Goal: Transaction & Acquisition: Purchase product/service

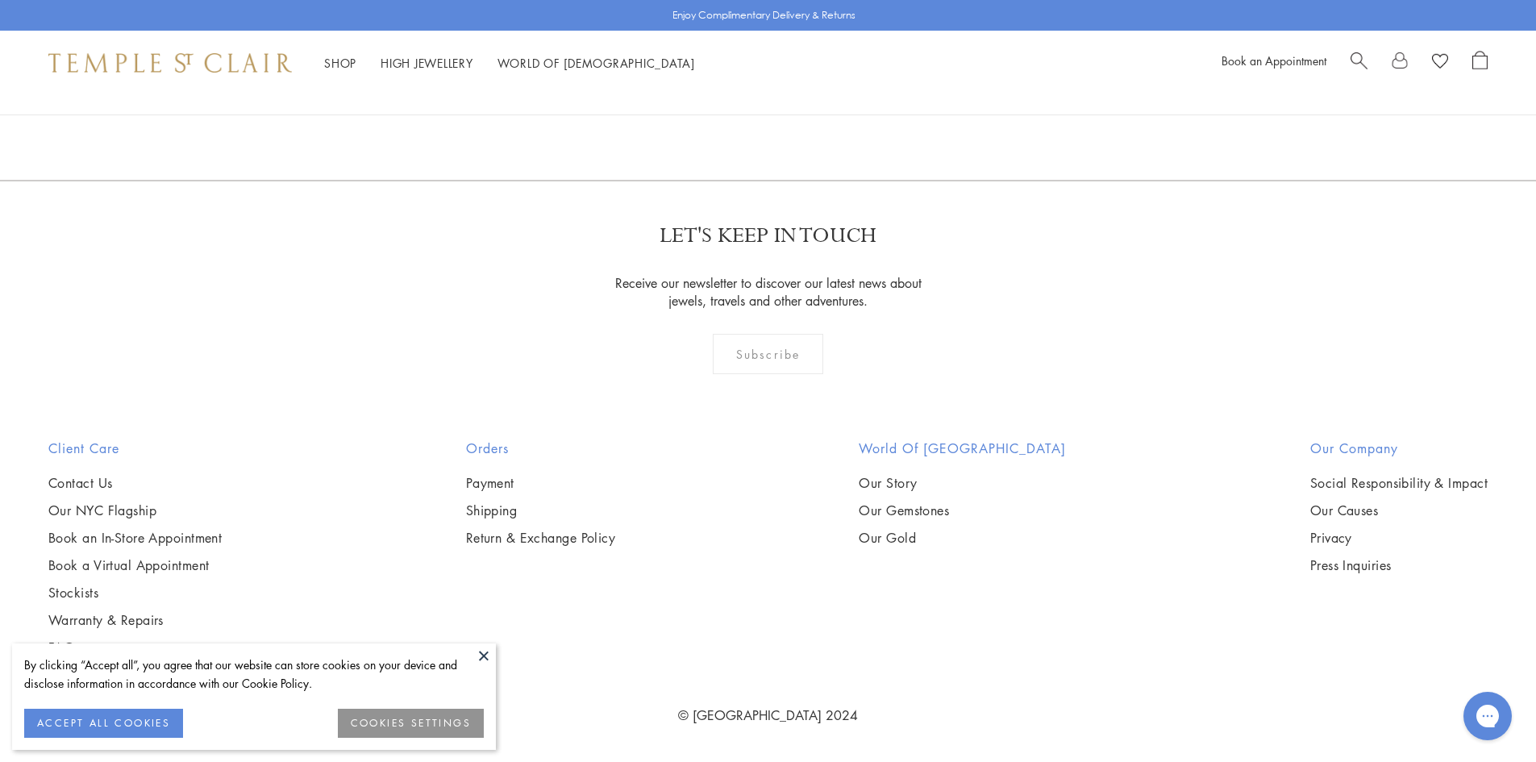
scroll to position [8857, 0]
click at [771, 115] on link "2" at bounding box center [768, 93] width 53 height 44
click at [489, 655] on button at bounding box center [484, 655] width 24 height 24
click at [768, 115] on link "2" at bounding box center [768, 93] width 53 height 44
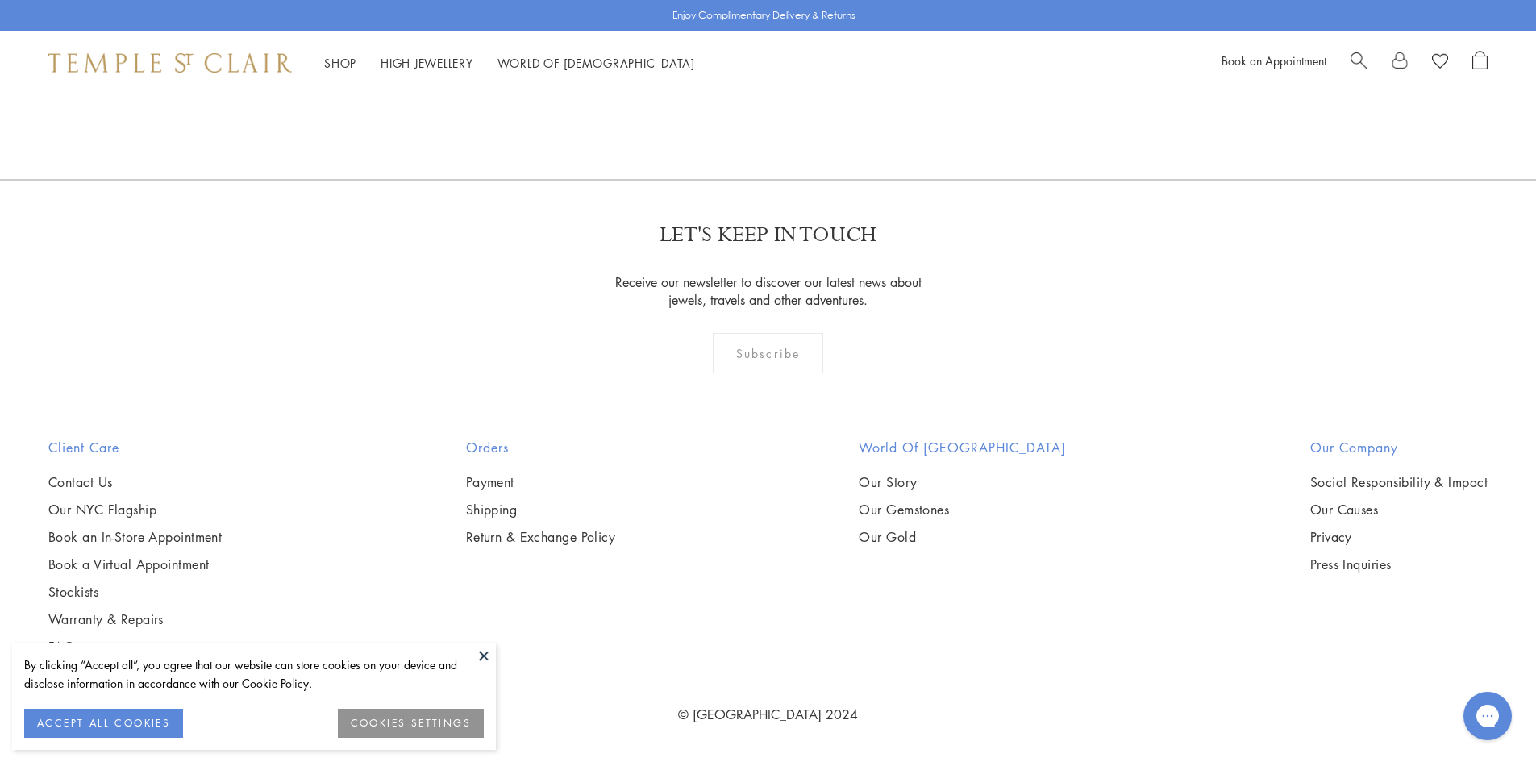
click at [0, 0] on img at bounding box center [0, 0] width 0 height 0
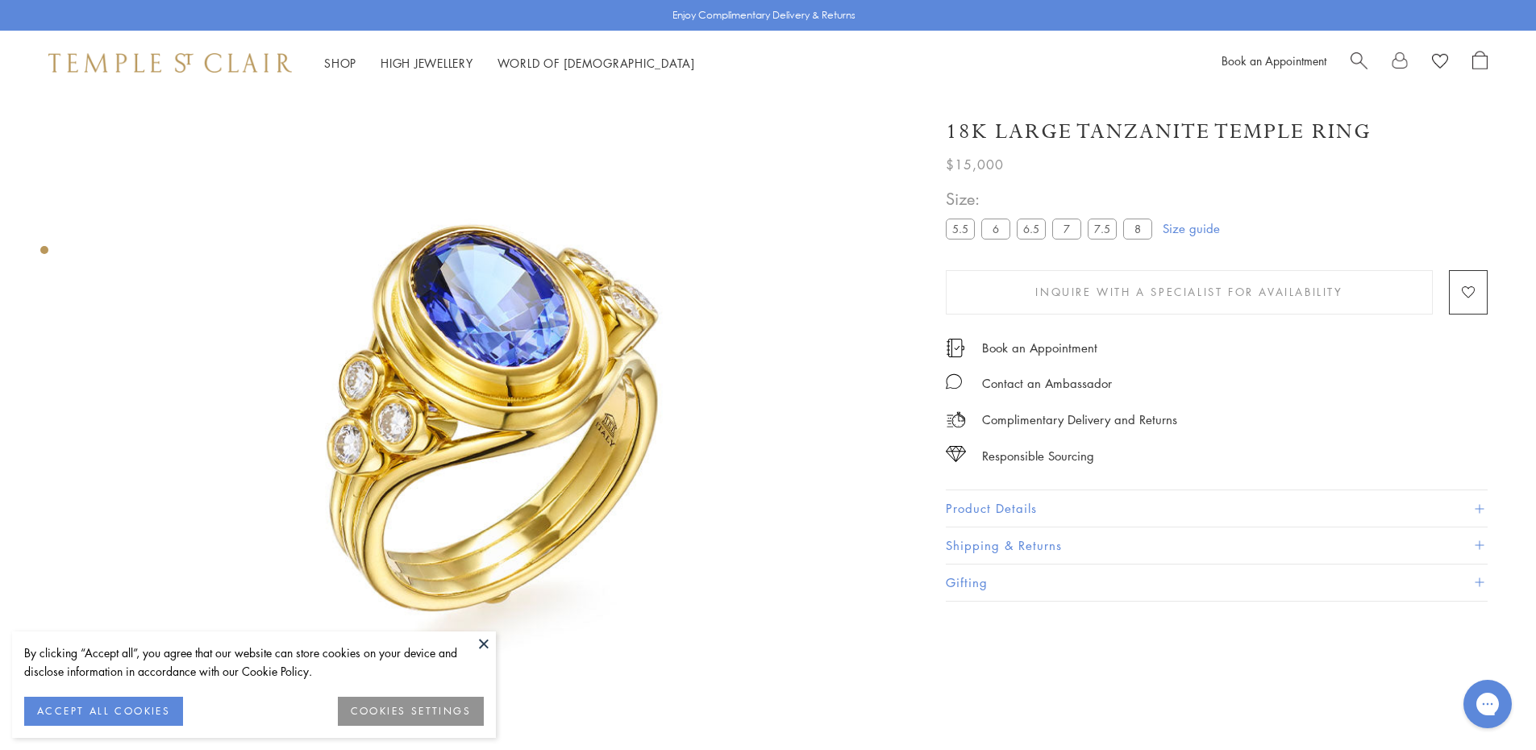
click at [979, 499] on button "Product Details" at bounding box center [1217, 508] width 542 height 36
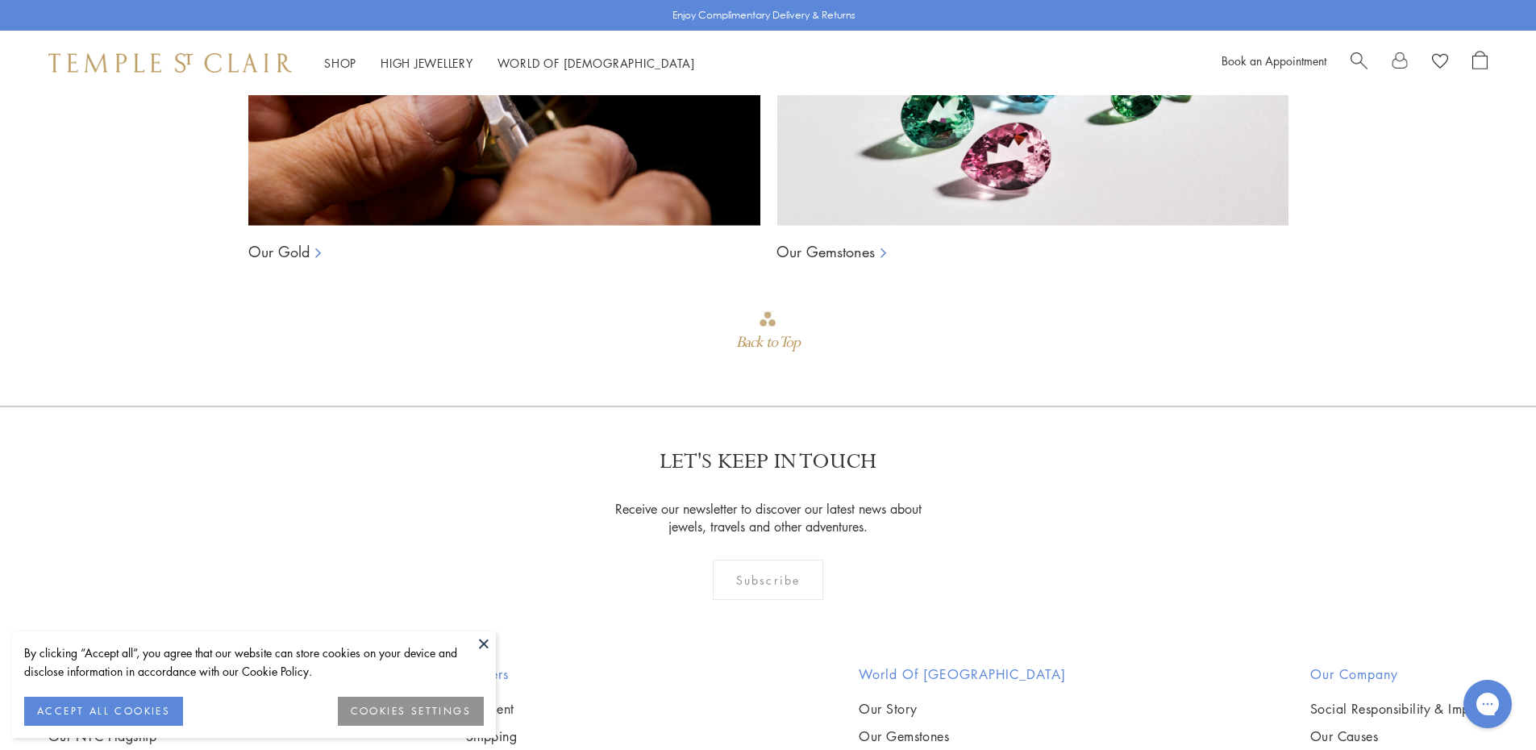
scroll to position [1621, 0]
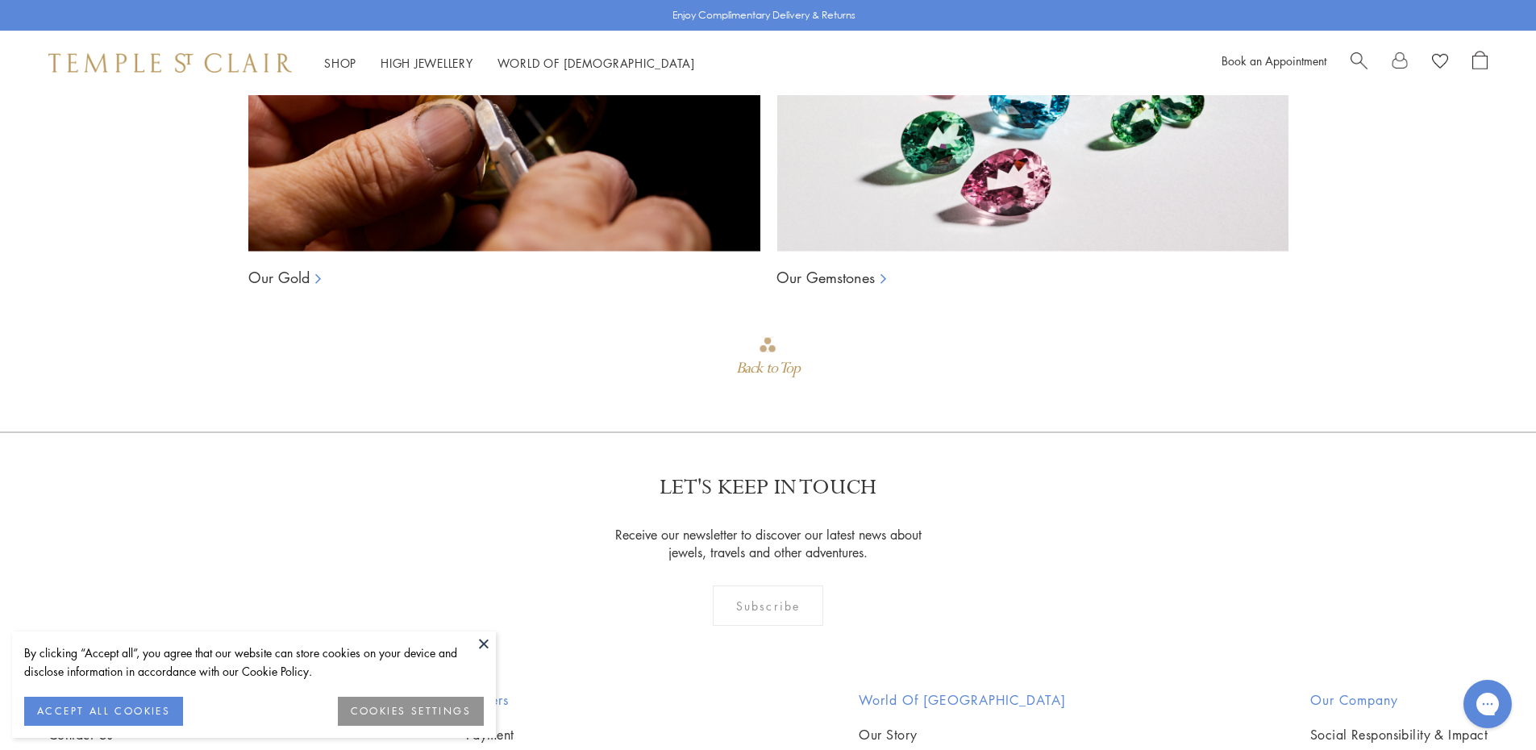
click at [842, 268] on link "Our Gemstones" at bounding box center [825, 277] width 98 height 19
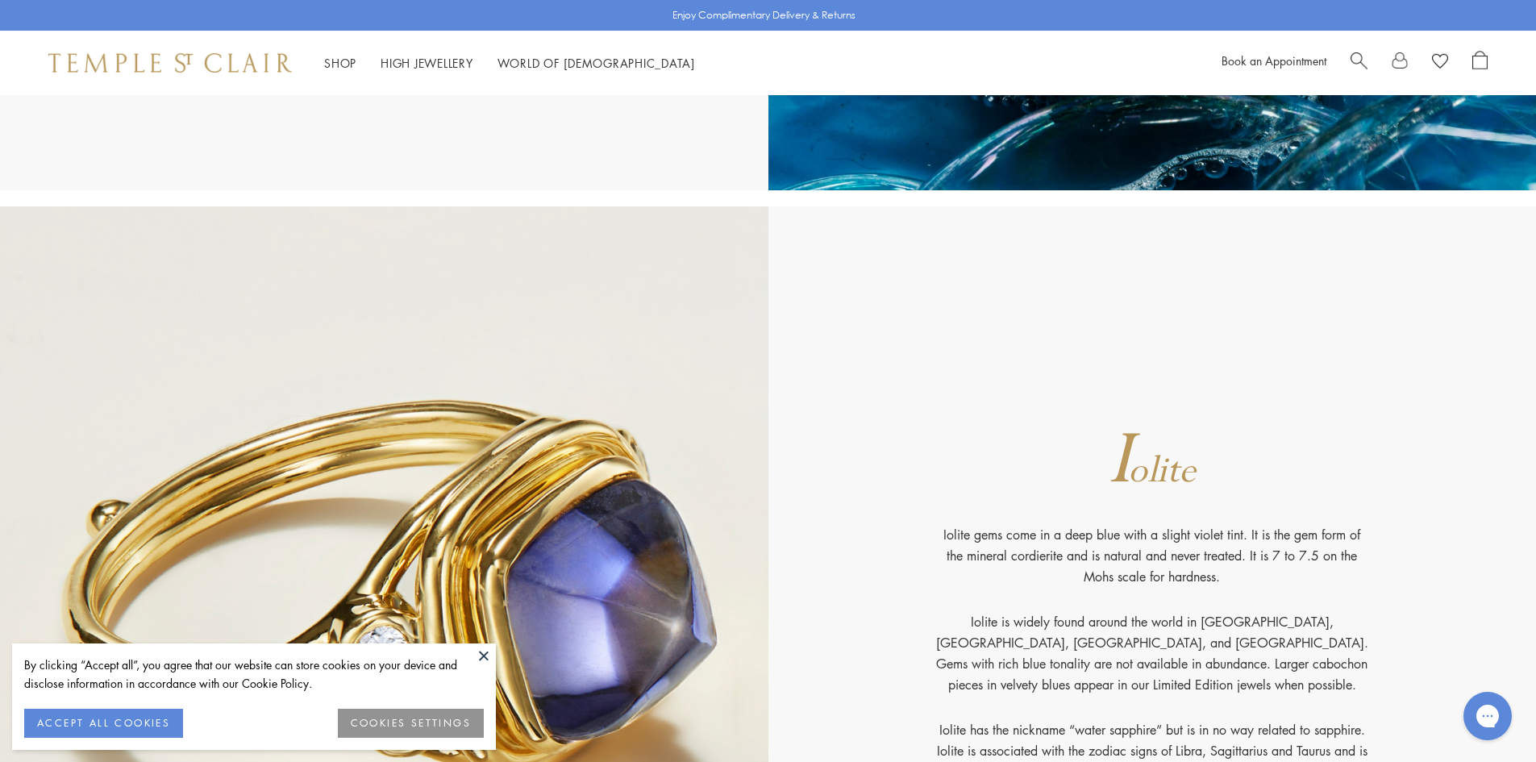
scroll to position [8519, 0]
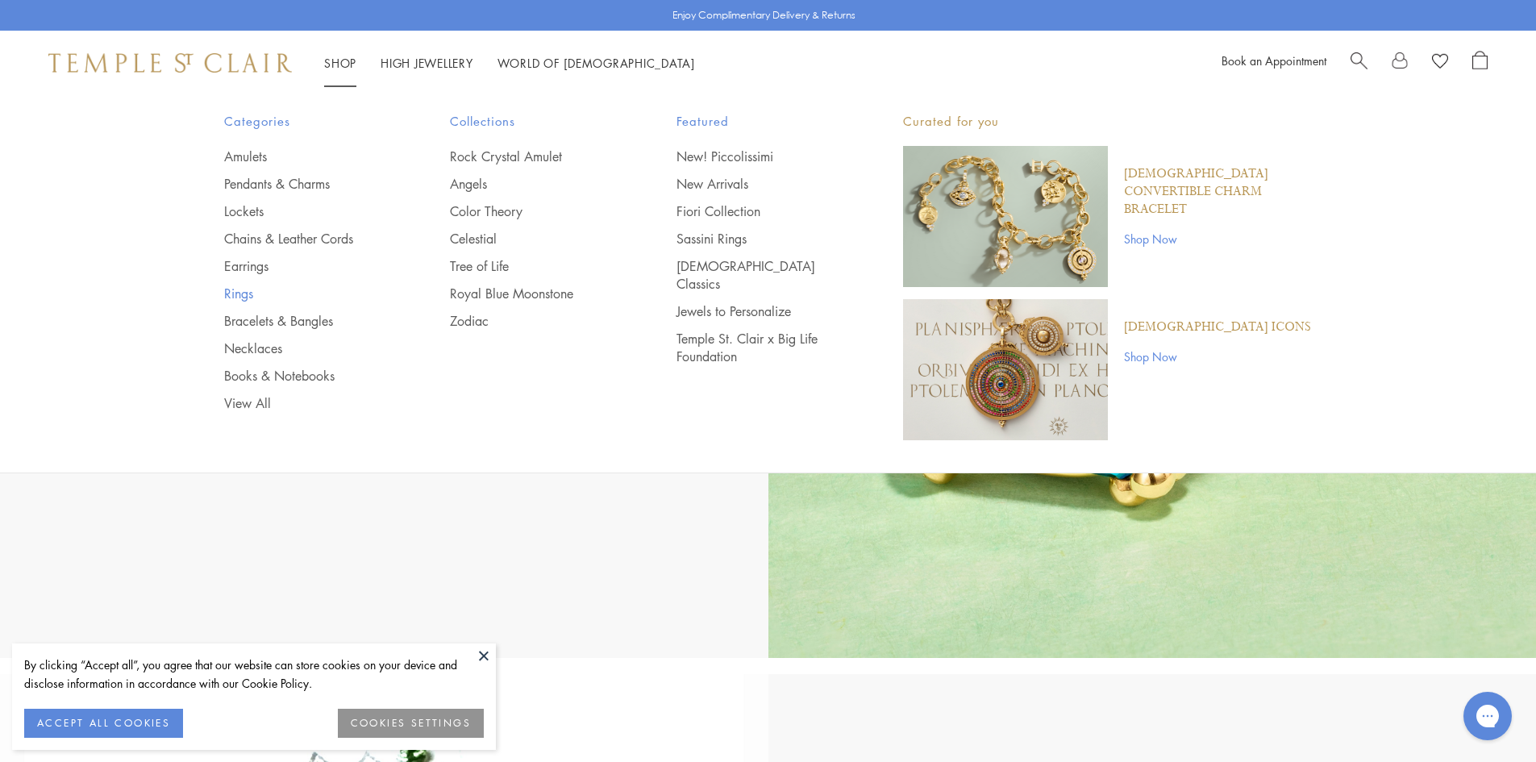
click at [235, 296] on link "Rings" at bounding box center [305, 294] width 162 height 18
click at [240, 292] on link "Rings" at bounding box center [305, 294] width 162 height 18
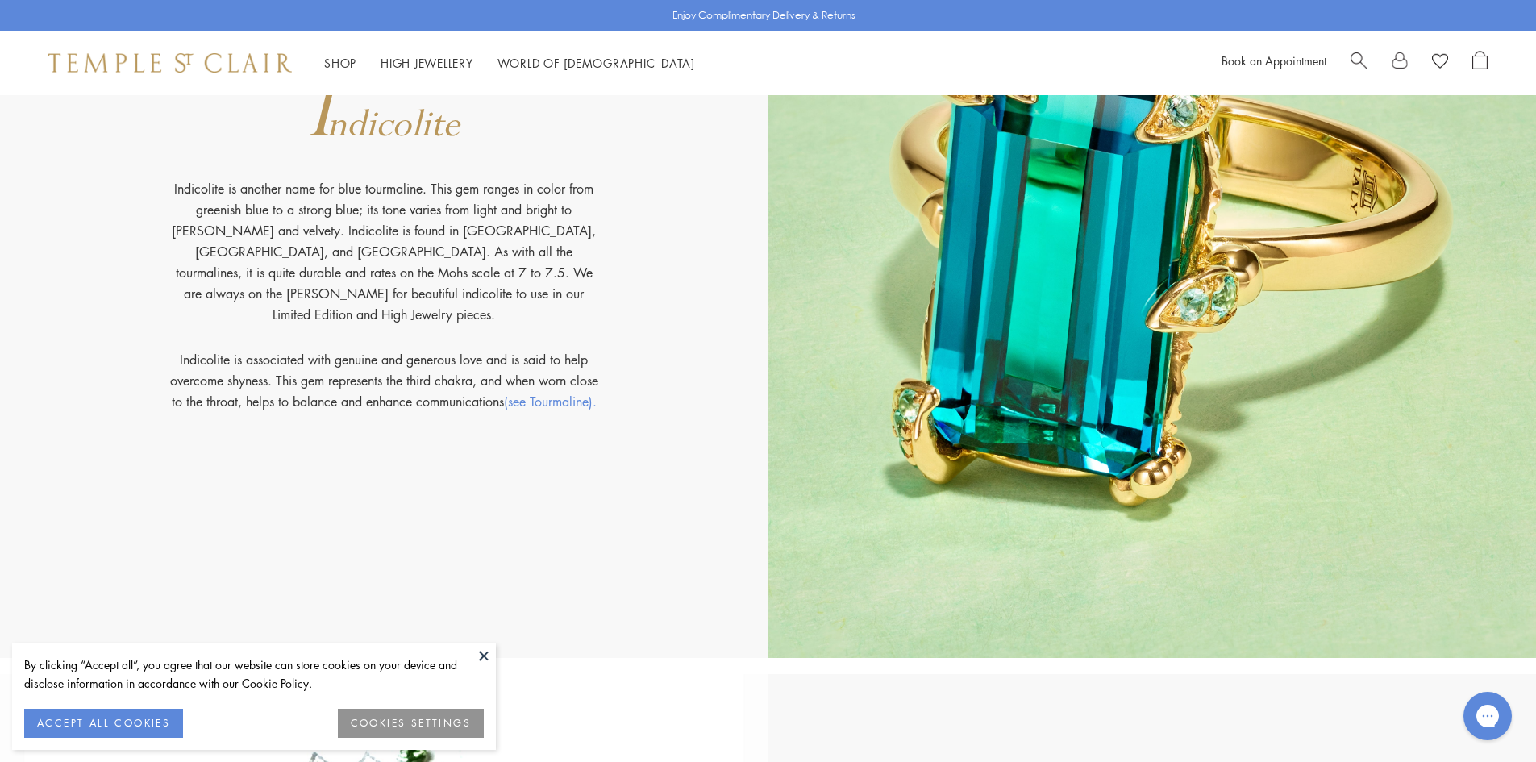
click at [483, 656] on button at bounding box center [484, 655] width 24 height 24
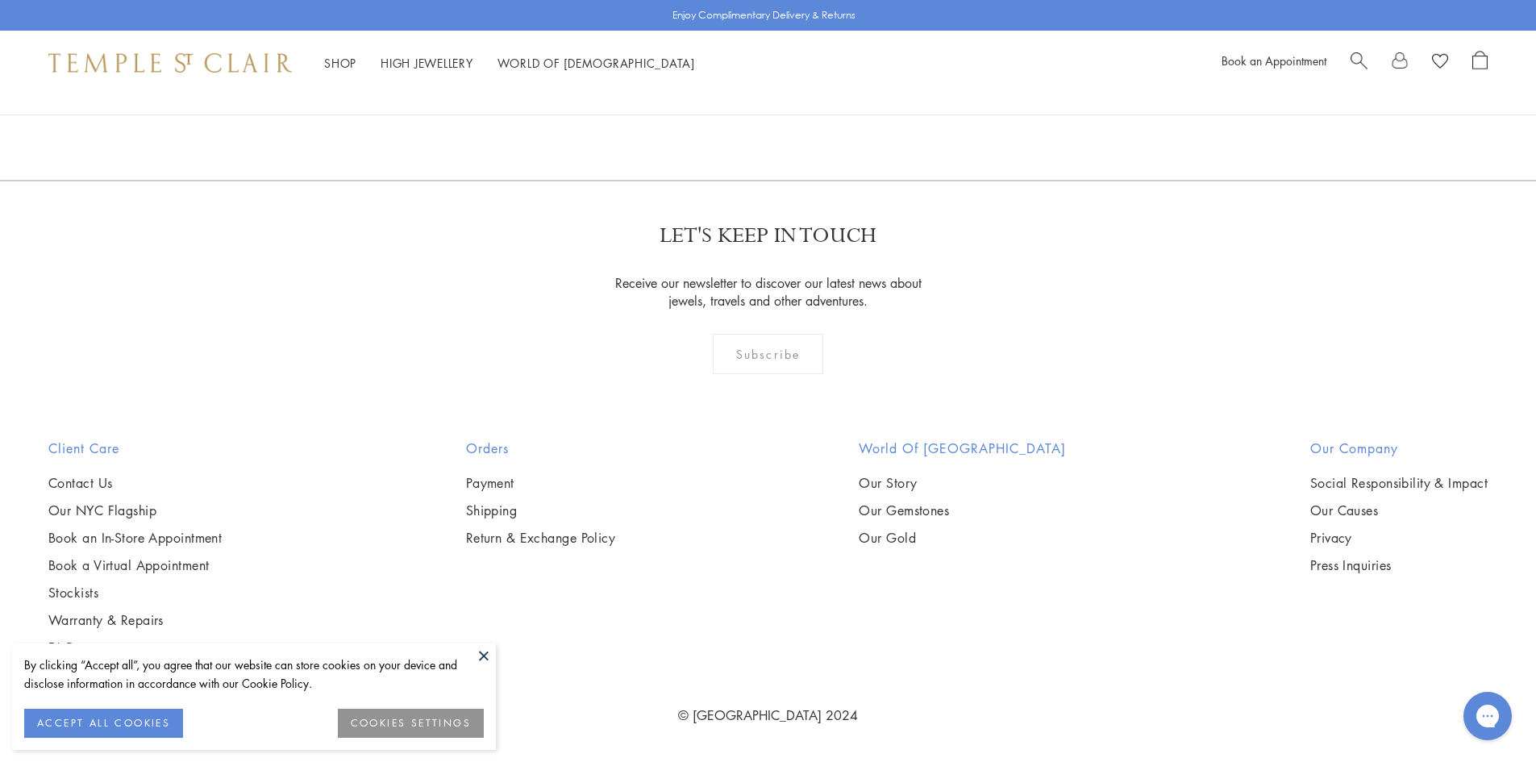
scroll to position [9262, 0]
click at [768, 115] on link "2" at bounding box center [768, 93] width 53 height 44
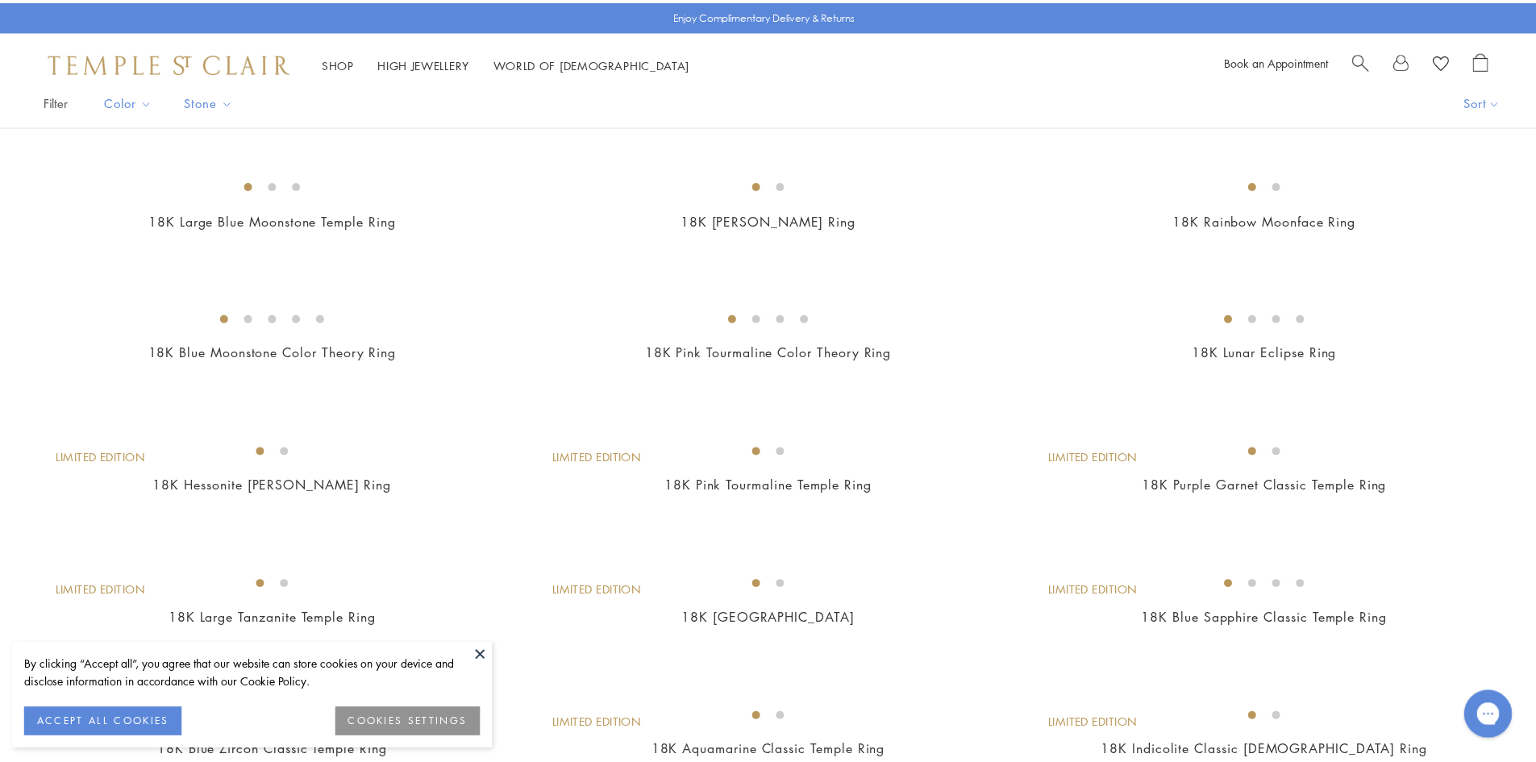
scroll to position [148, 0]
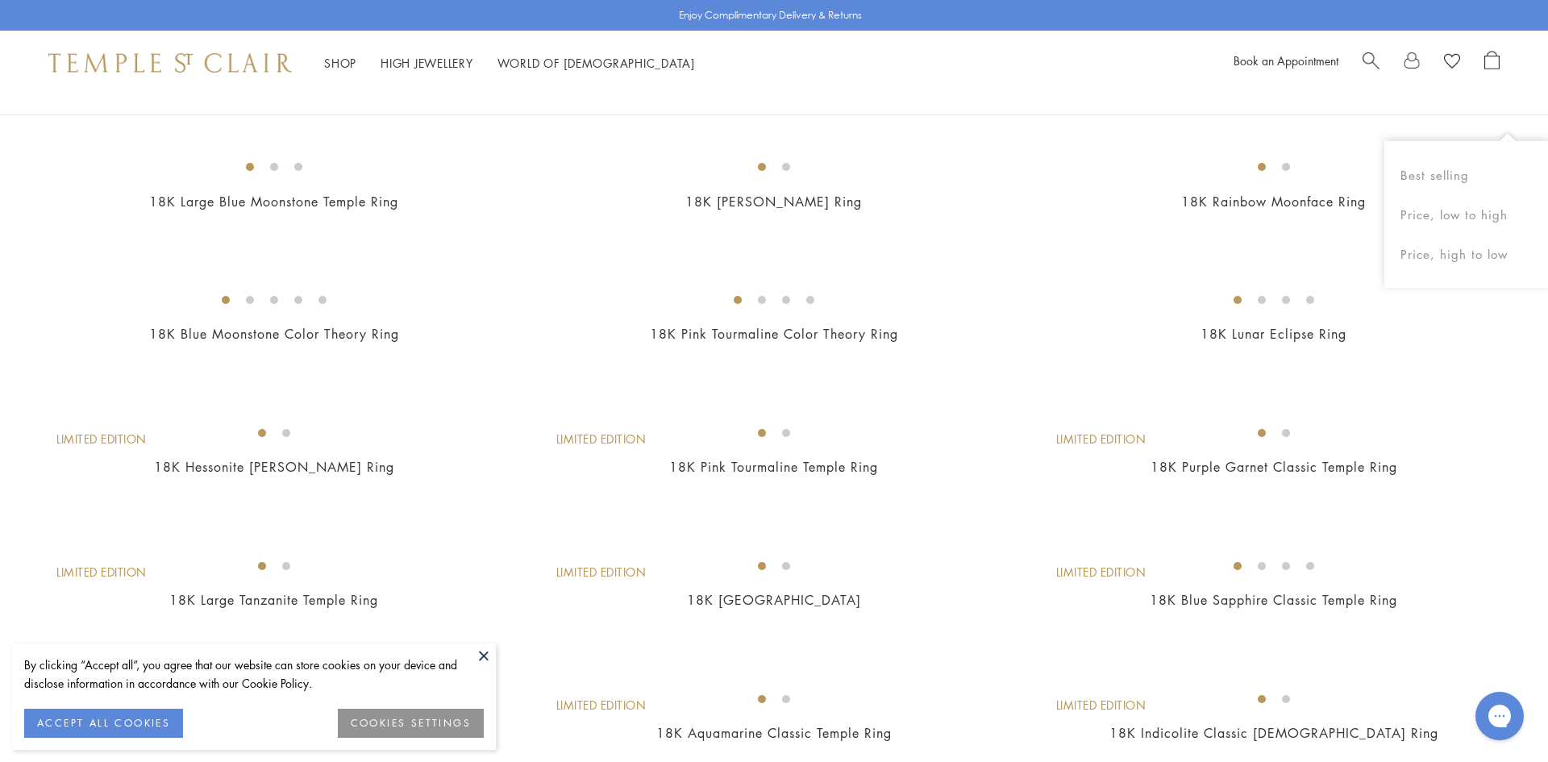
drag, startPoint x: 1545, startPoint y: 78, endPoint x: 1477, endPoint y: 113, distance: 76.1
click at [491, 652] on button at bounding box center [484, 655] width 24 height 24
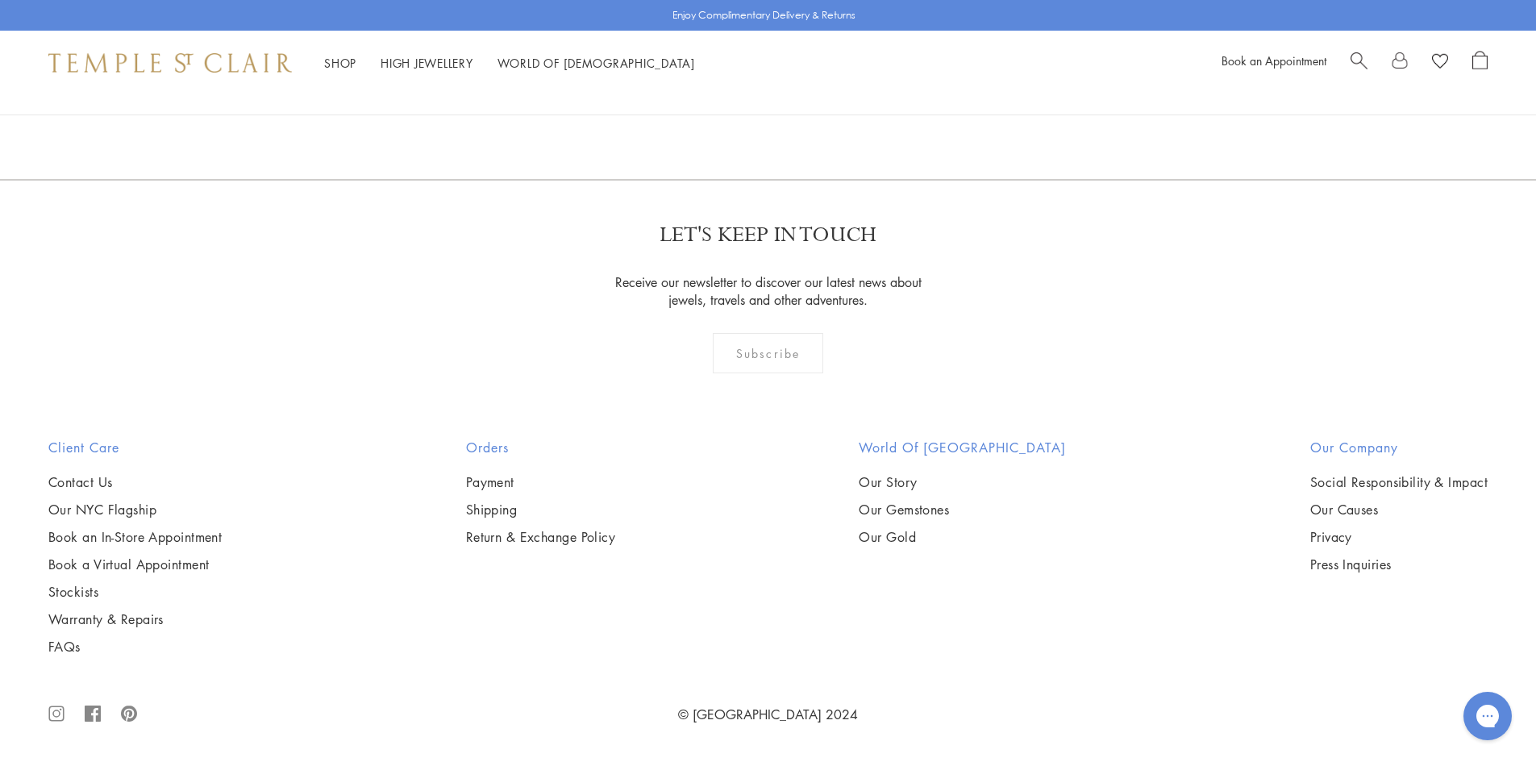
scroll to position [3109, 0]
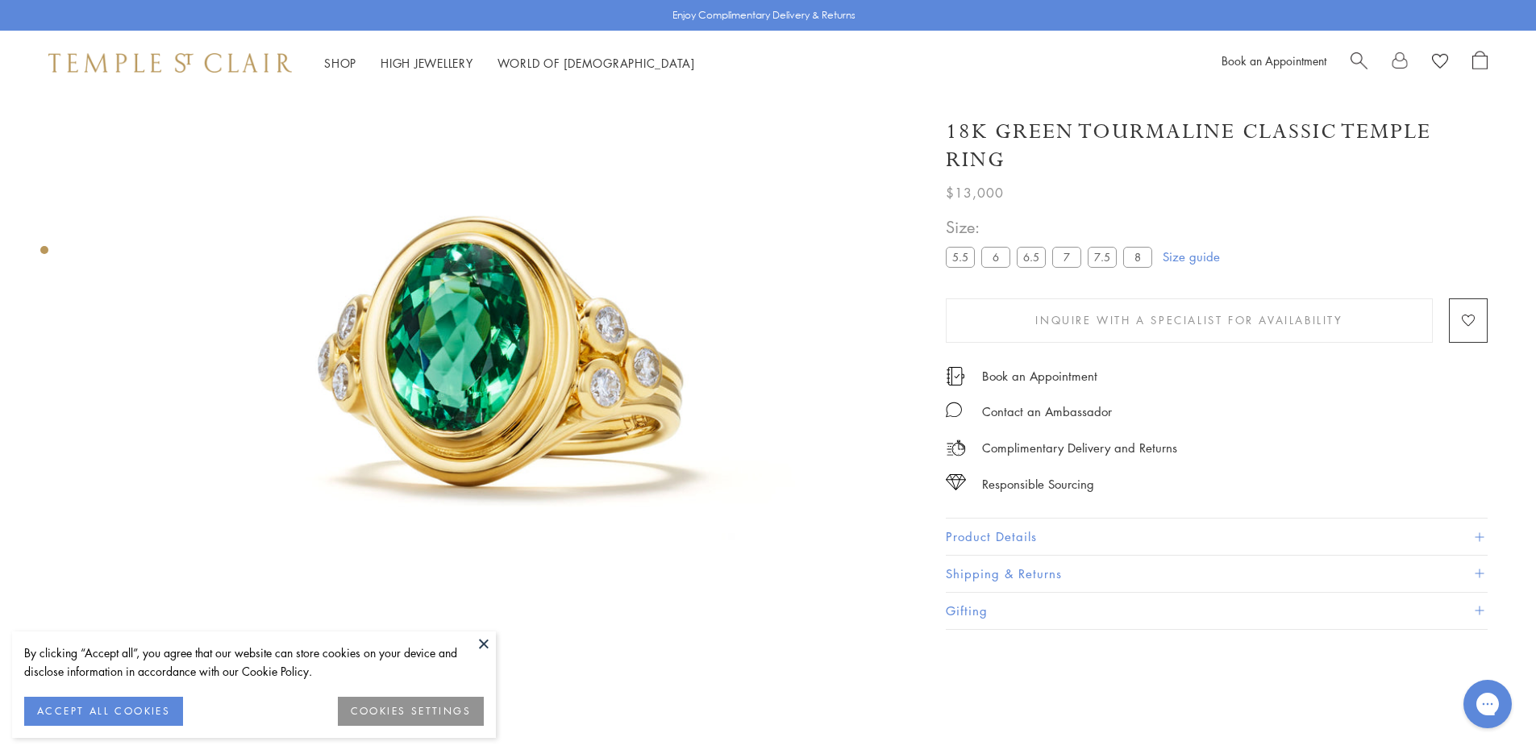
click at [1036, 515] on div "**********" at bounding box center [1217, 366] width 542 height 528
click at [1040, 543] on button "Product Details" at bounding box center [1217, 536] width 542 height 36
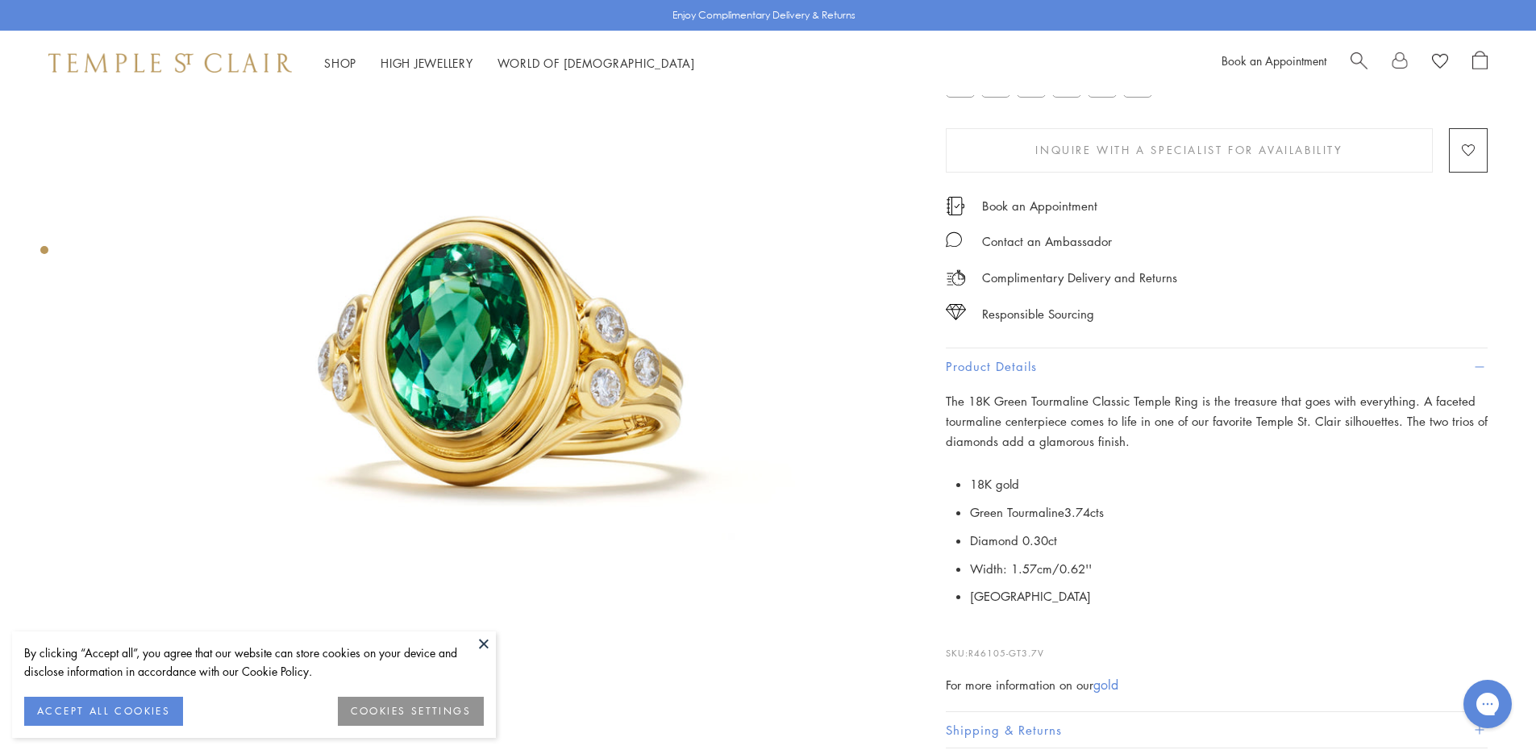
click at [1054, 410] on p "The 18K Green Tourmaline Classic Temple Ring is the treasure that goes with eve…" at bounding box center [1217, 421] width 542 height 60
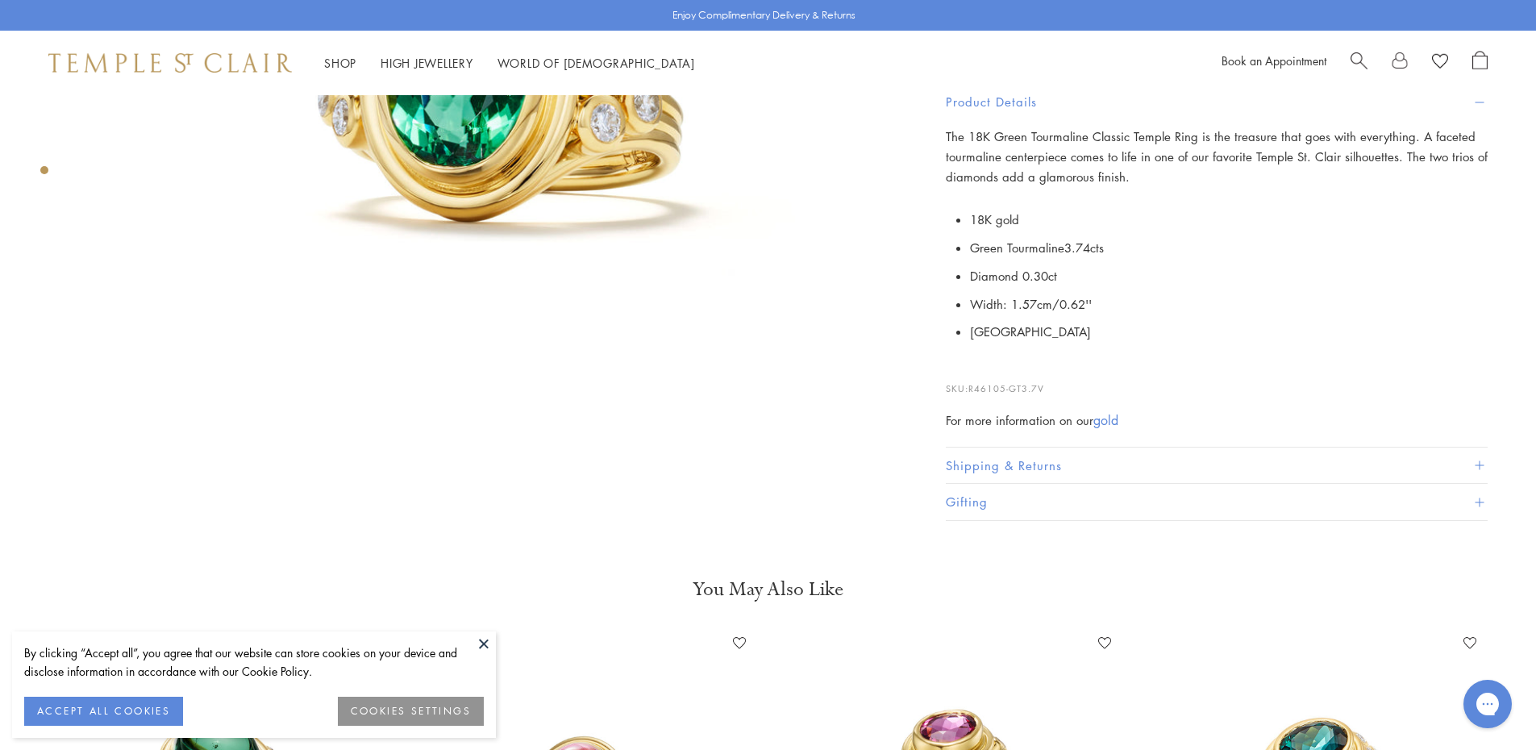
scroll to position [718, 0]
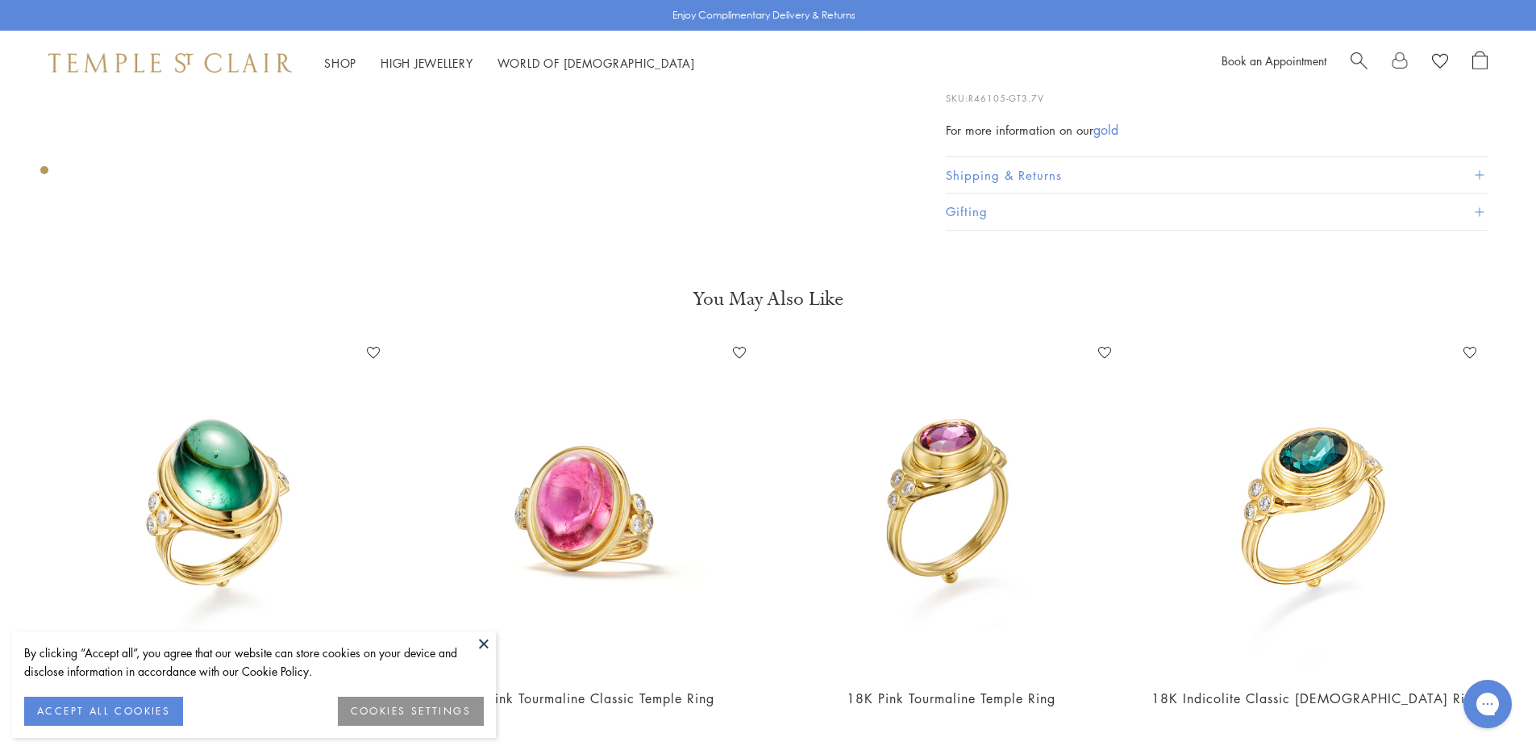
click at [476, 640] on button at bounding box center [484, 643] width 24 height 24
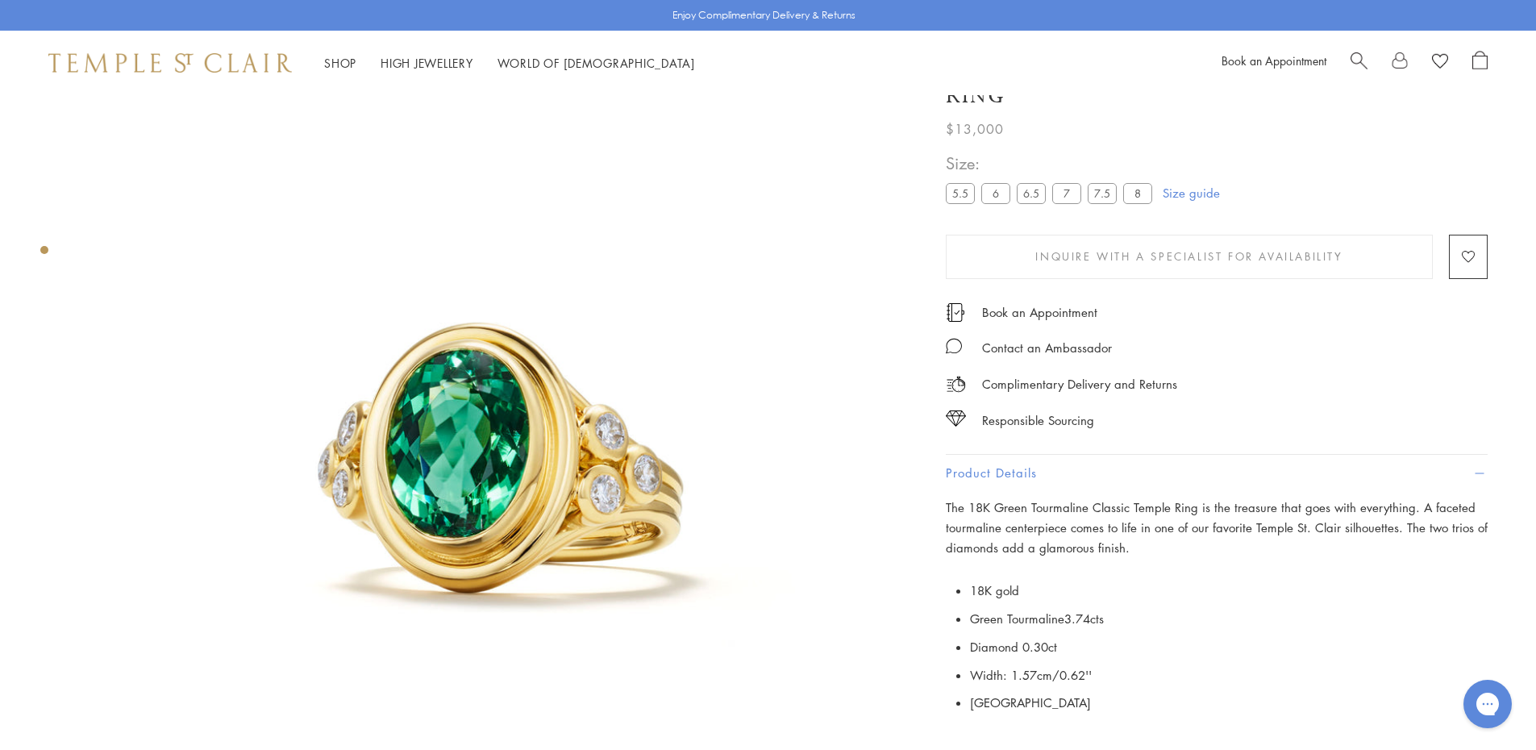
scroll to position [0, 0]
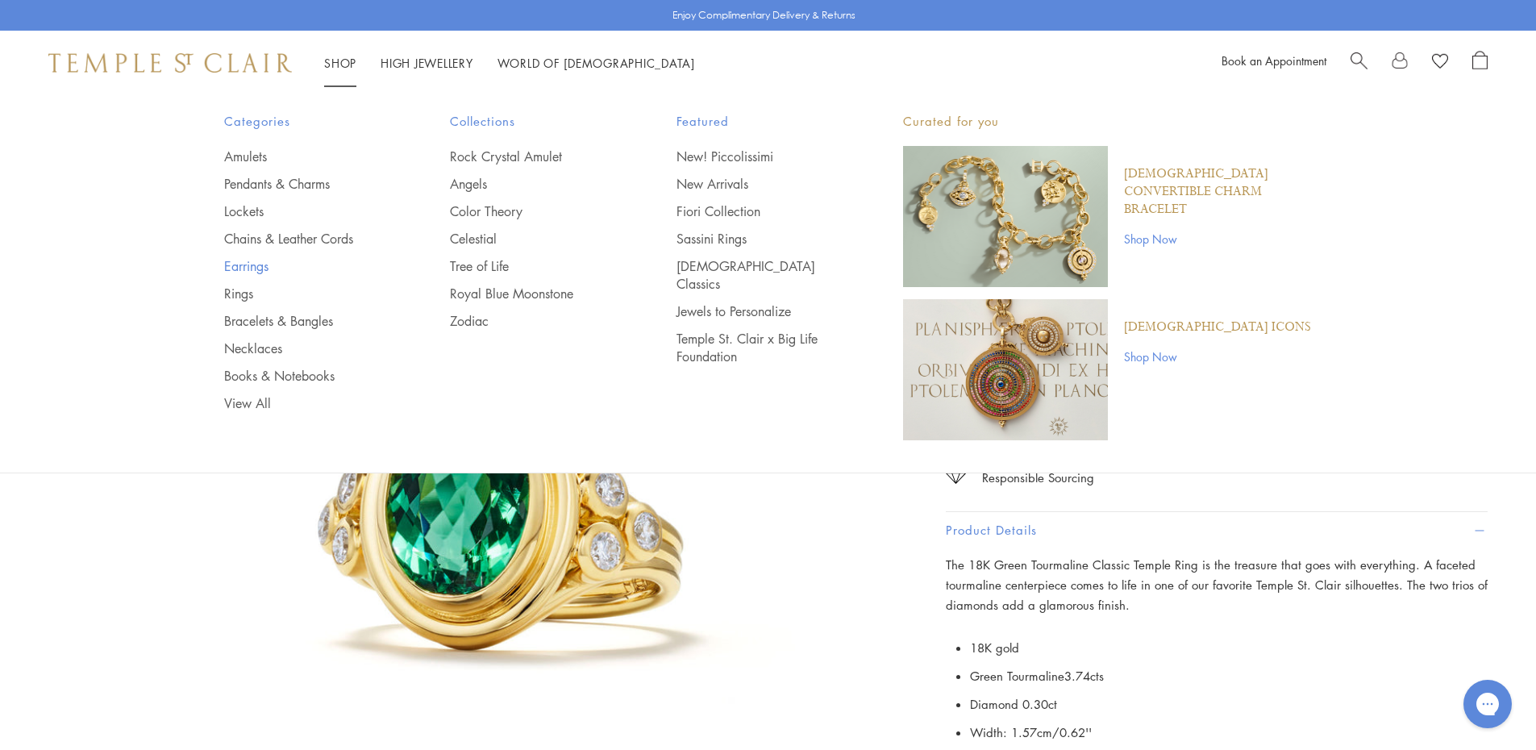
click at [252, 270] on link "Earrings" at bounding box center [305, 266] width 162 height 18
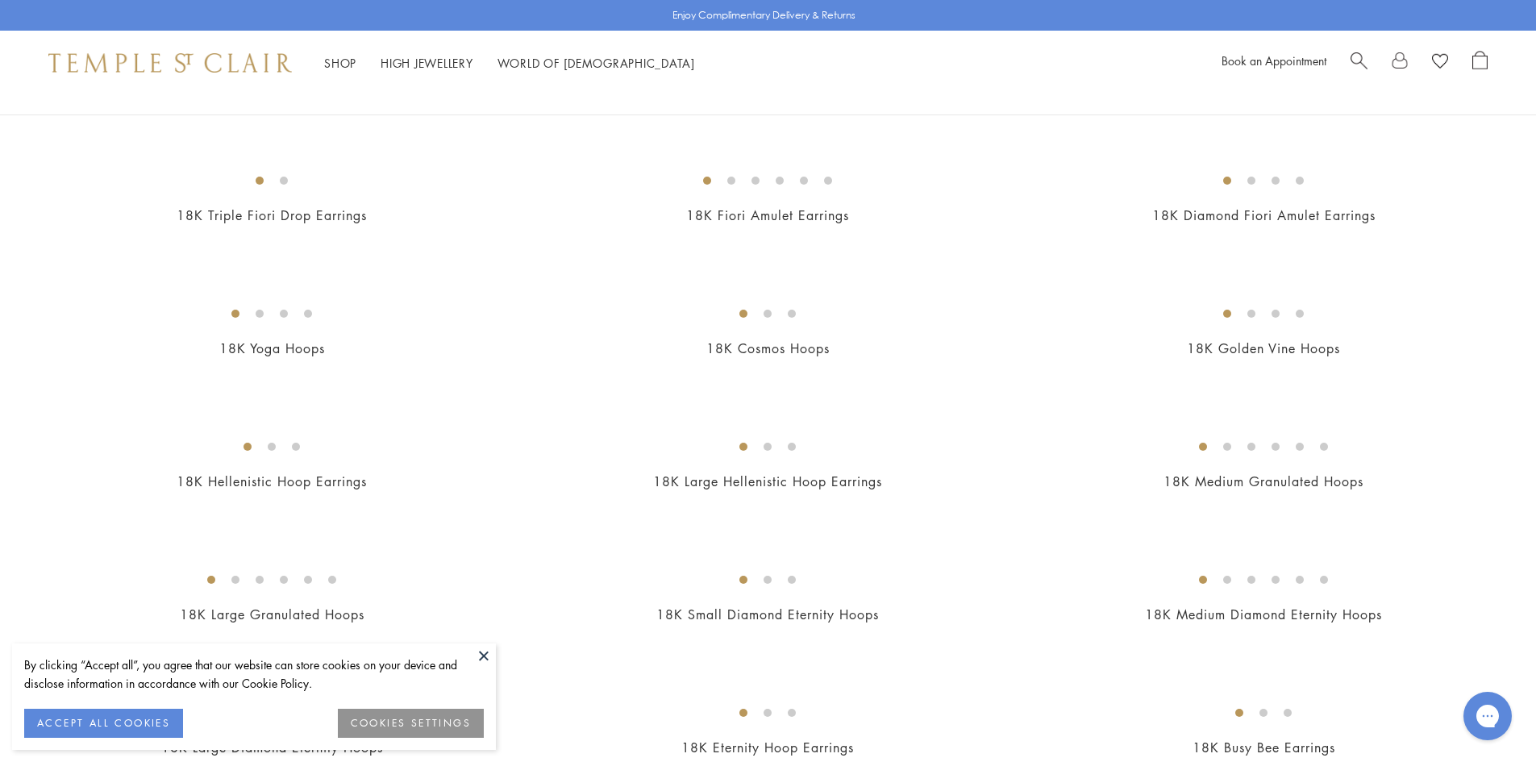
scroll to position [1065, 0]
